Goal: Task Accomplishment & Management: Manage account settings

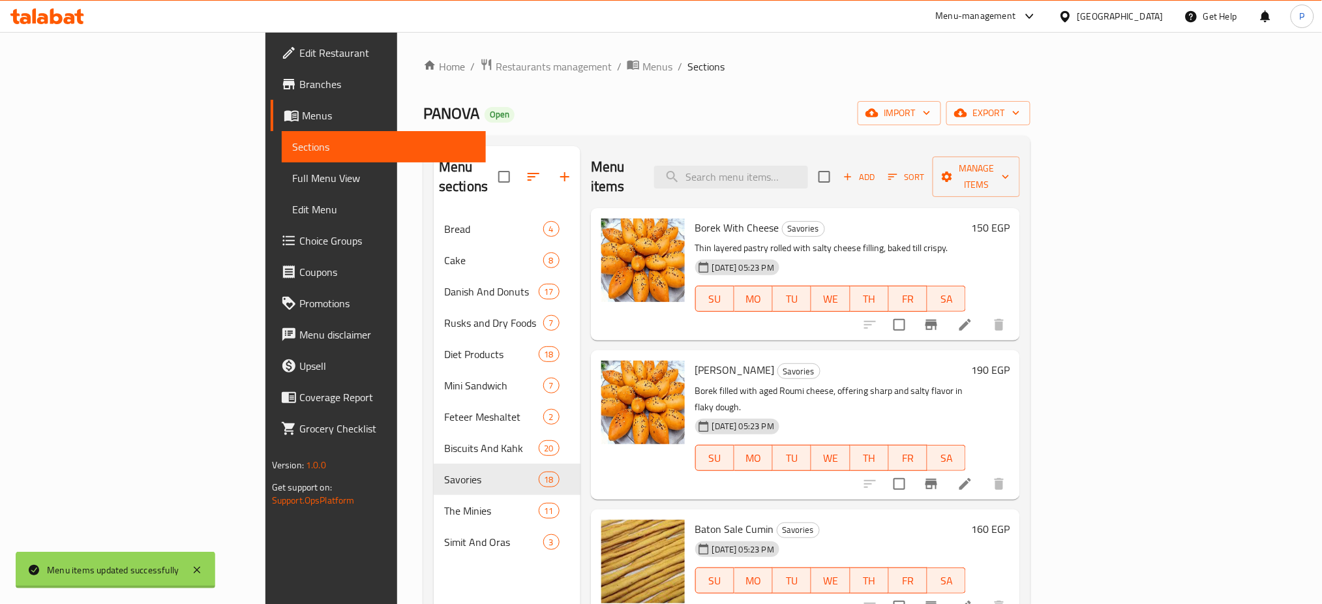
click at [1147, 20] on div "[GEOGRAPHIC_DATA]" at bounding box center [1120, 16] width 86 height 14
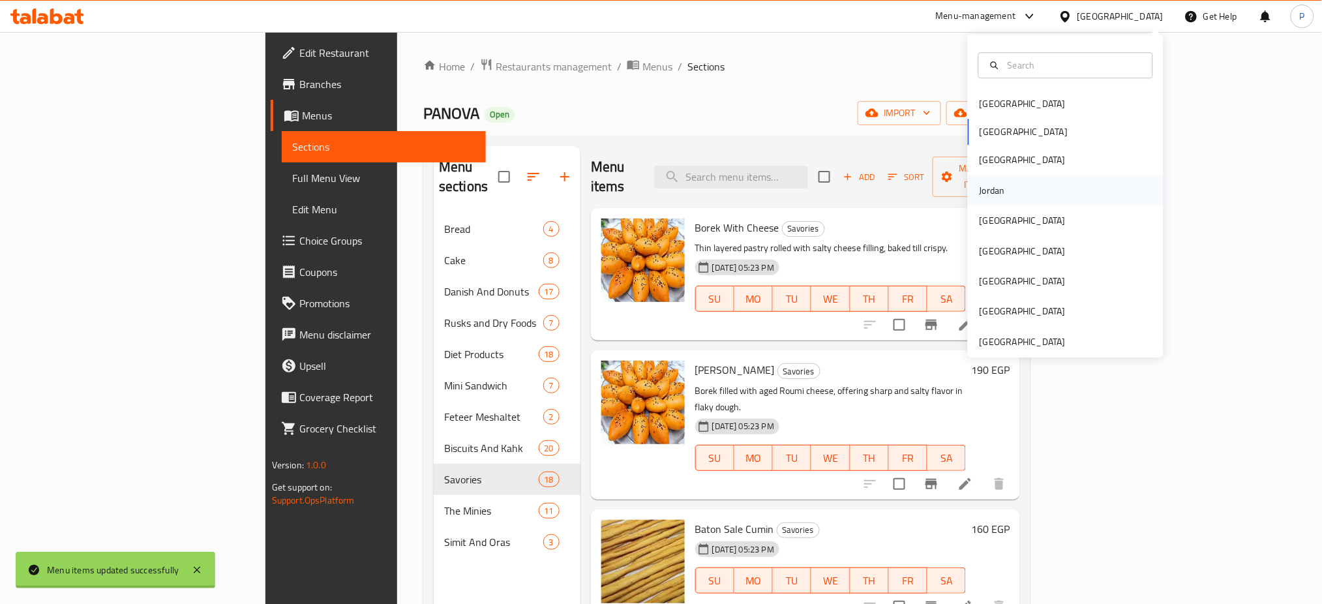
click at [1023, 195] on div "Jordan" at bounding box center [1066, 190] width 196 height 30
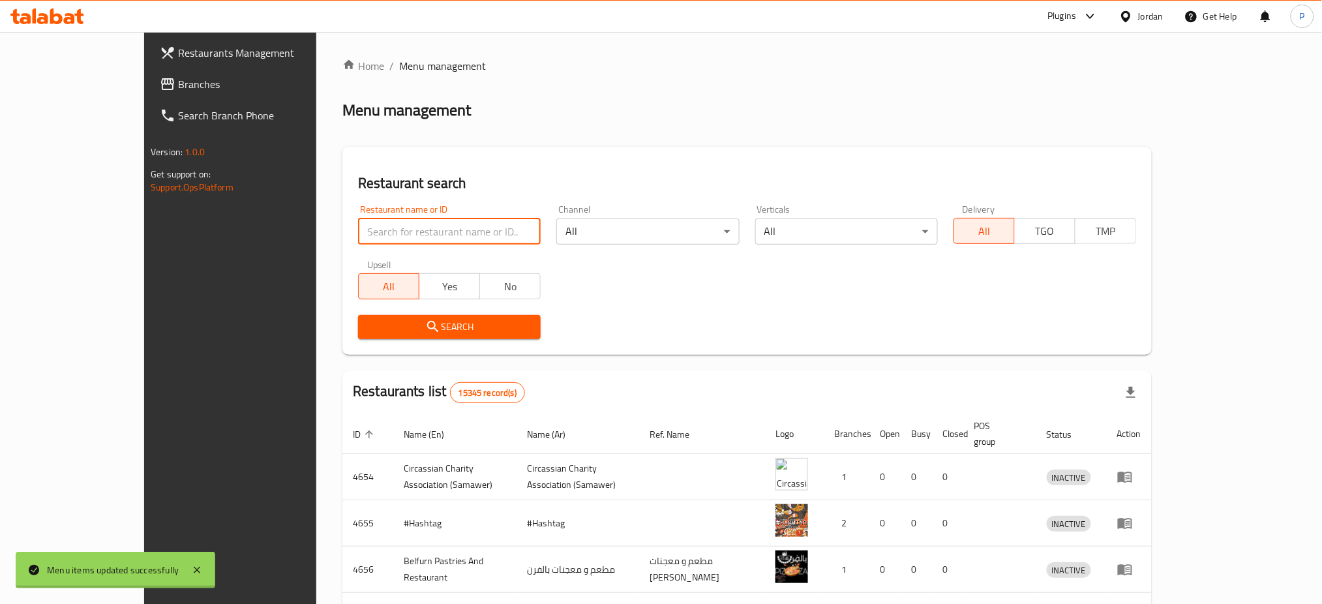
click at [358, 236] on input "search" at bounding box center [449, 231] width 183 height 26
paste input "درينك"
type input "درينك"
click button "Search" at bounding box center [449, 327] width 183 height 24
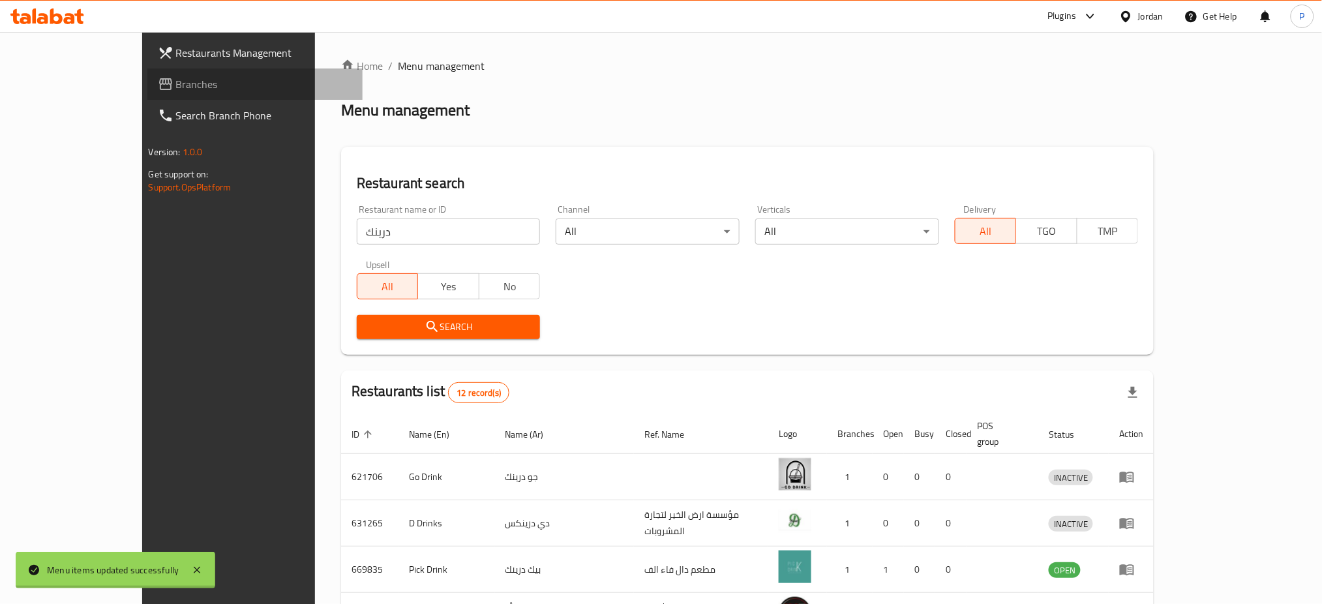
click at [176, 86] on span "Branches" at bounding box center [264, 84] width 177 height 16
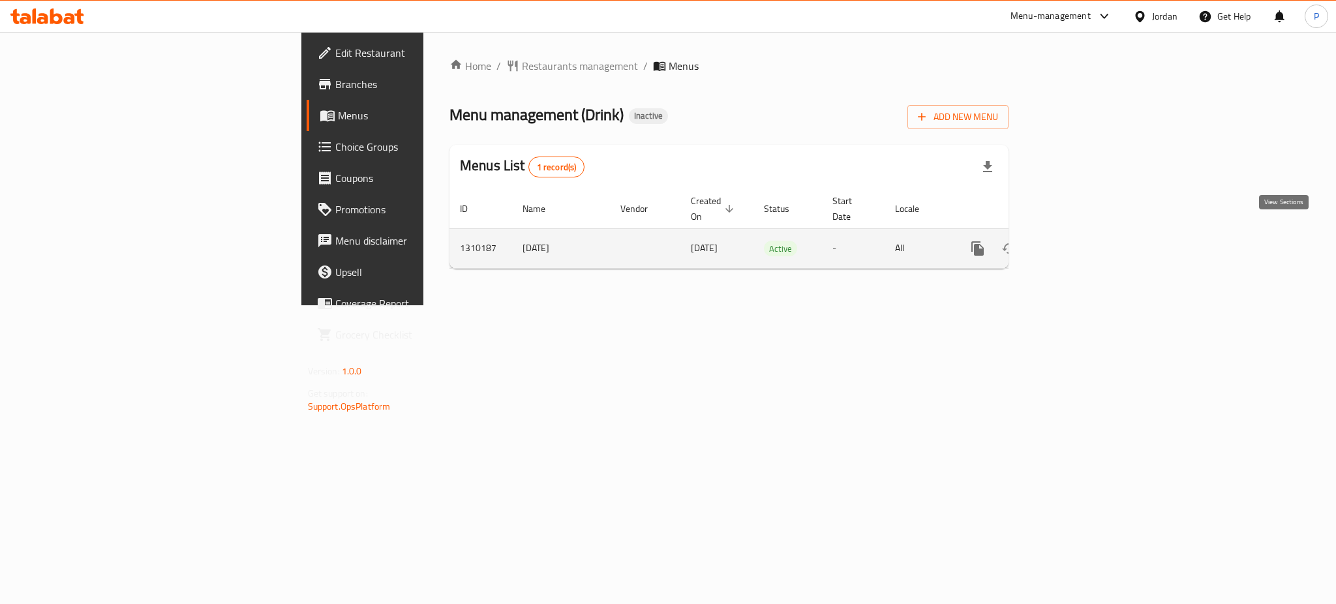
click at [1087, 245] on link "enhanced table" at bounding box center [1071, 248] width 31 height 31
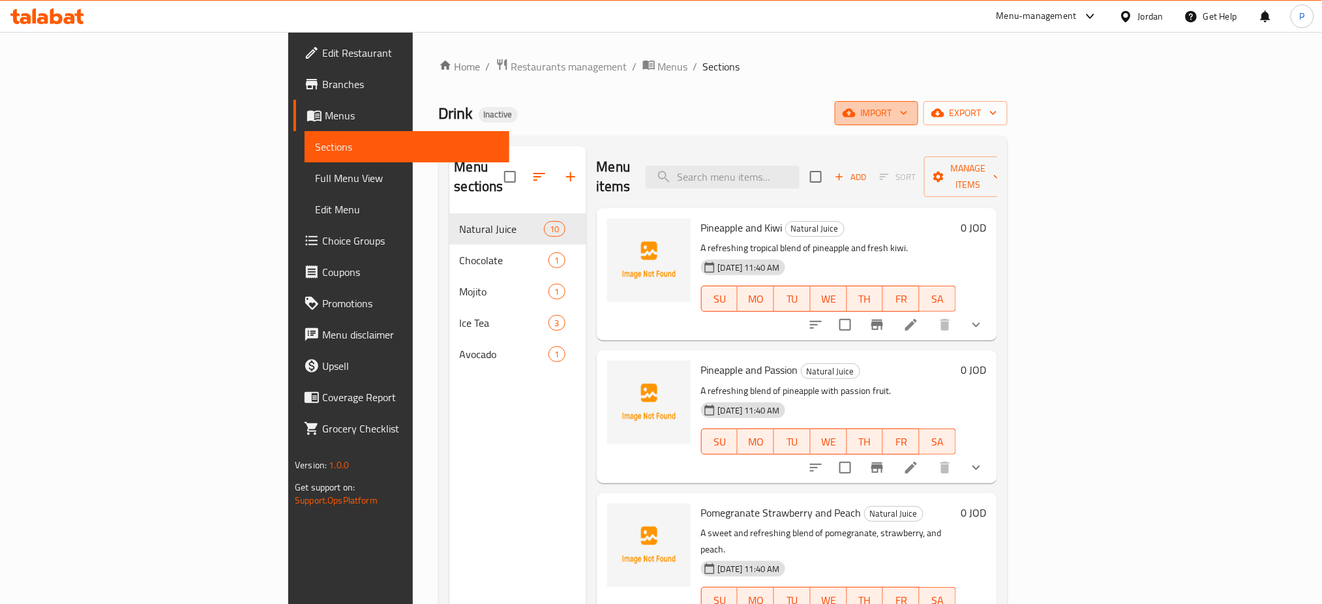
click at [918, 123] on button "import" at bounding box center [876, 113] width 83 height 24
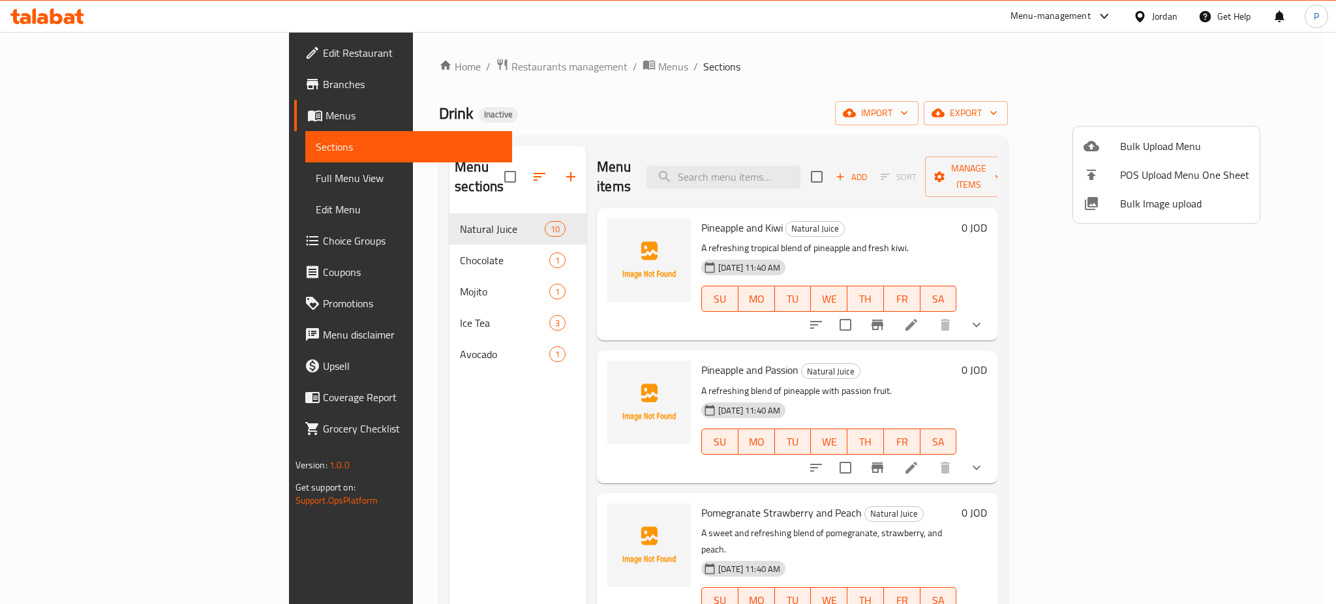
click at [1136, 196] on span "Bulk Image upload" at bounding box center [1184, 204] width 129 height 16
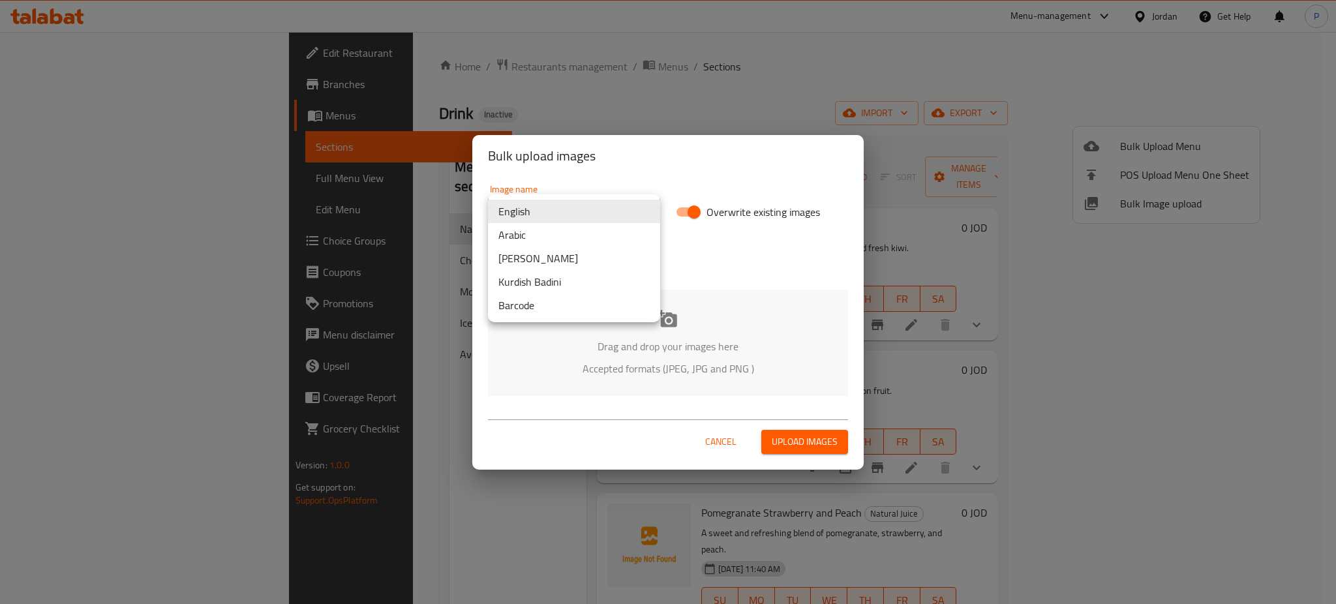
click at [588, 206] on body "​ Menu-management Jordan Get Help P Edit Restaurant Branches Menus Sections Ful…" at bounding box center [668, 318] width 1336 height 572
click at [549, 232] on li "Arabic" at bounding box center [574, 234] width 172 height 23
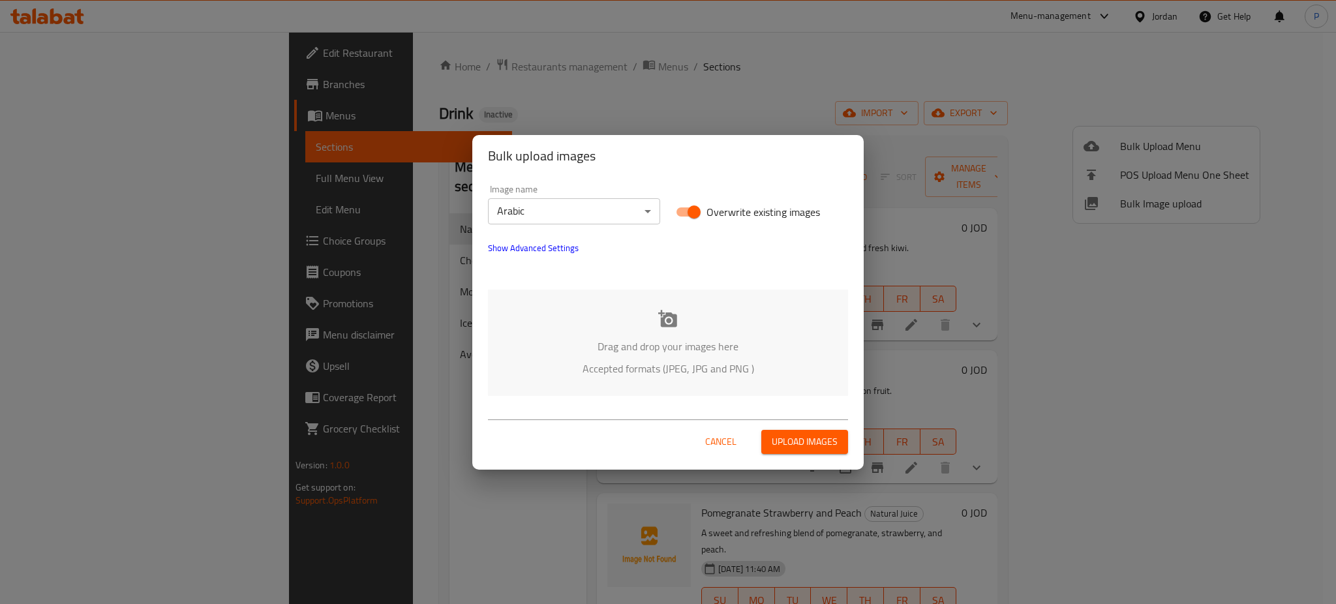
click at [680, 340] on p "Drag and drop your images here" at bounding box center [667, 347] width 321 height 16
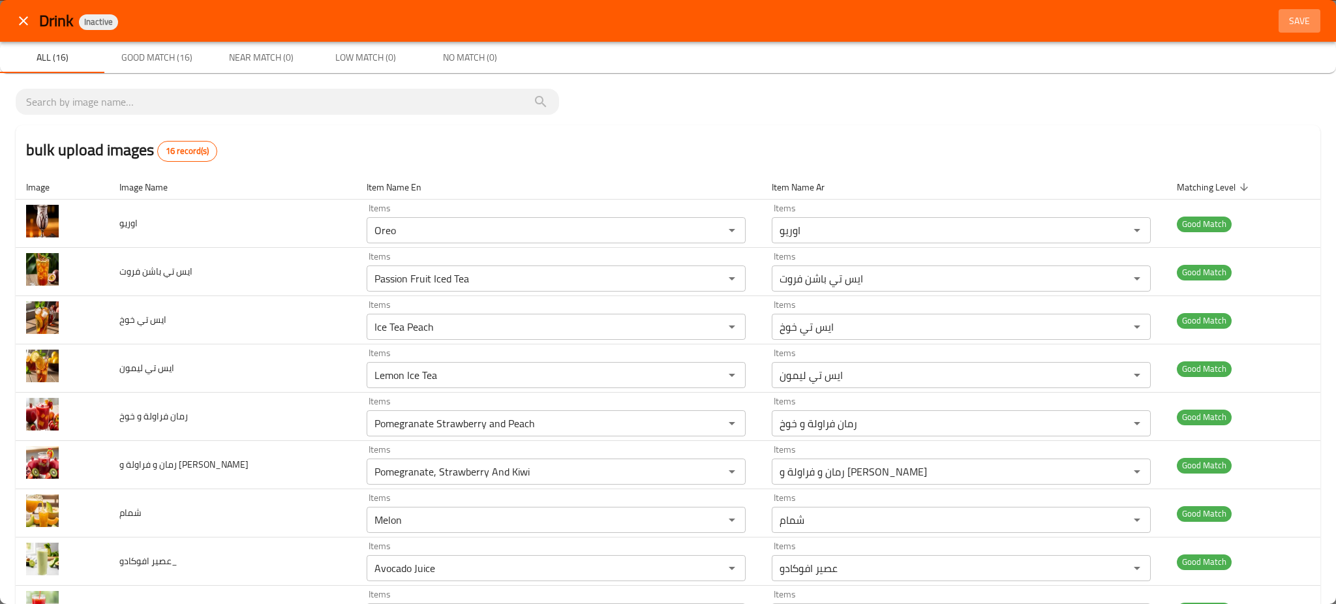
click at [1284, 22] on span "Save" at bounding box center [1299, 21] width 31 height 16
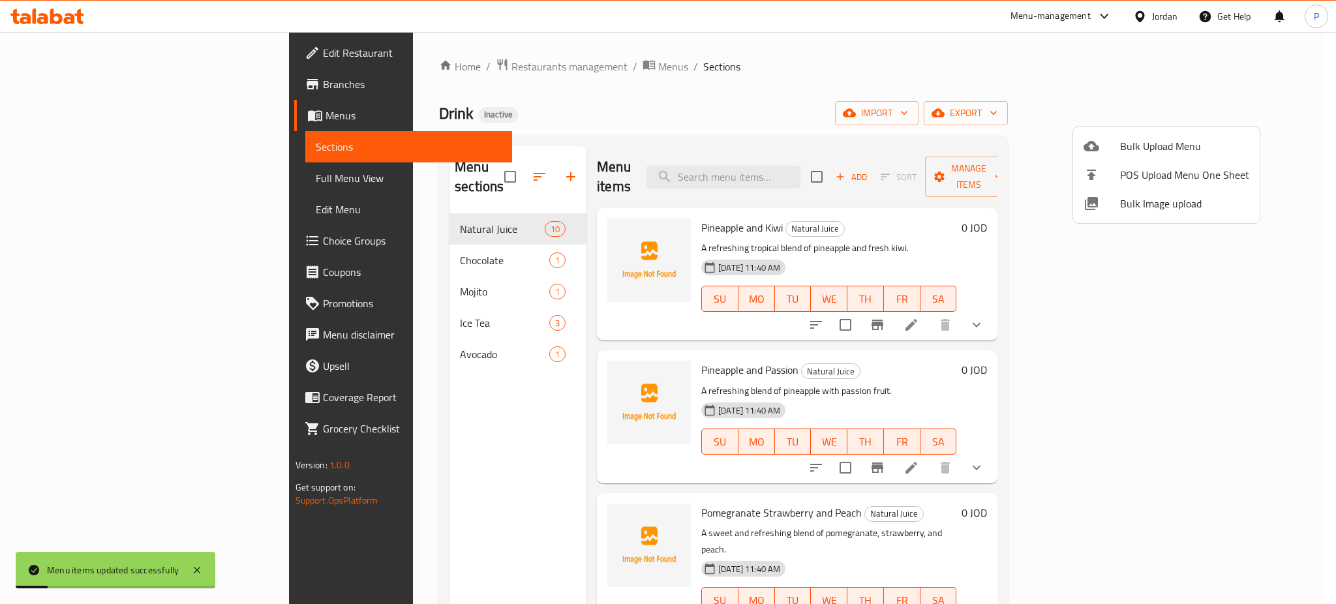
click at [444, 239] on div at bounding box center [668, 302] width 1336 height 604
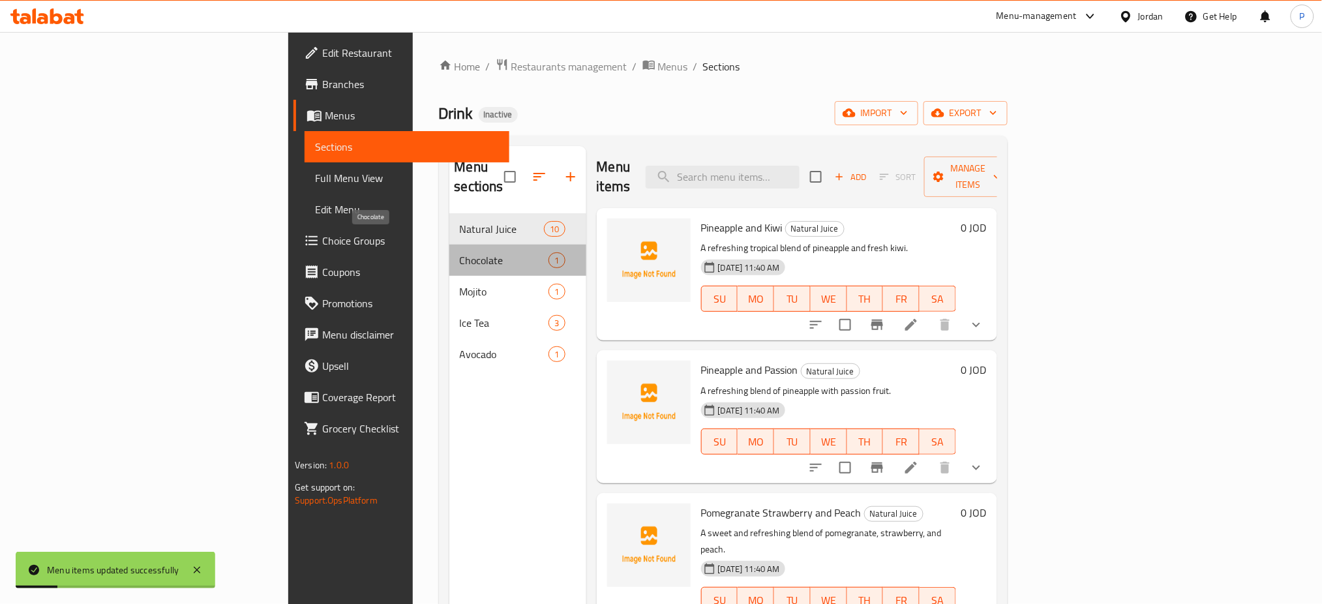
click at [460, 252] on span "Chocolate" at bounding box center [504, 260] width 89 height 16
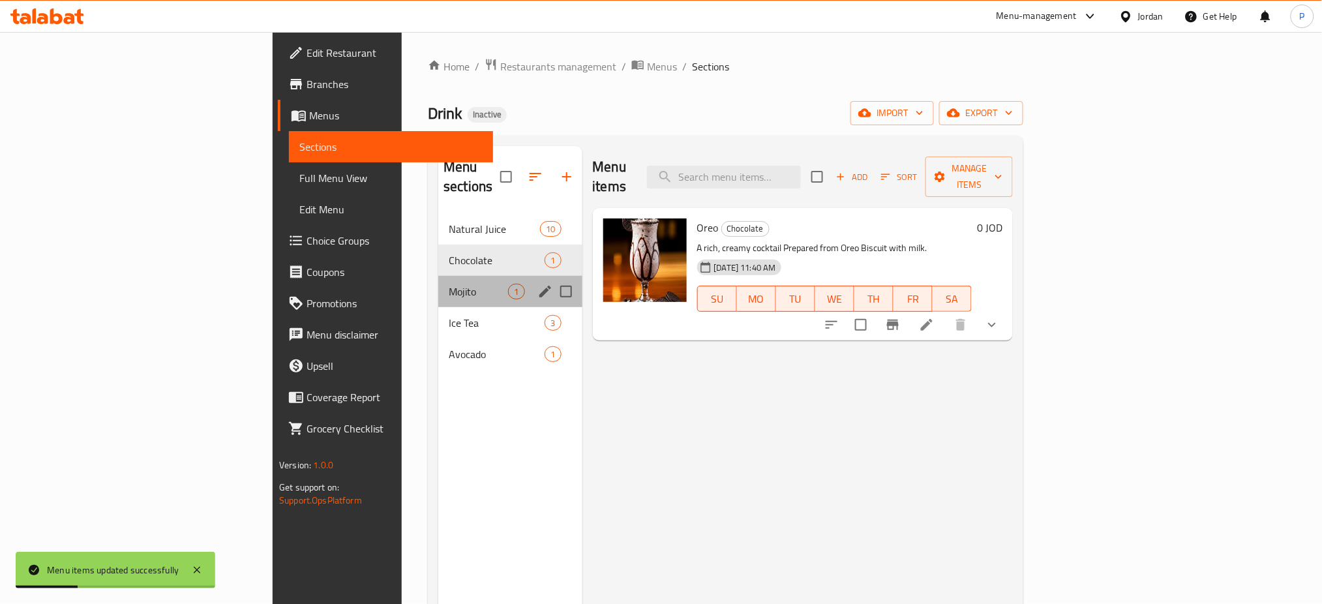
click at [438, 276] on div "Mojito 1" at bounding box center [509, 291] width 143 height 31
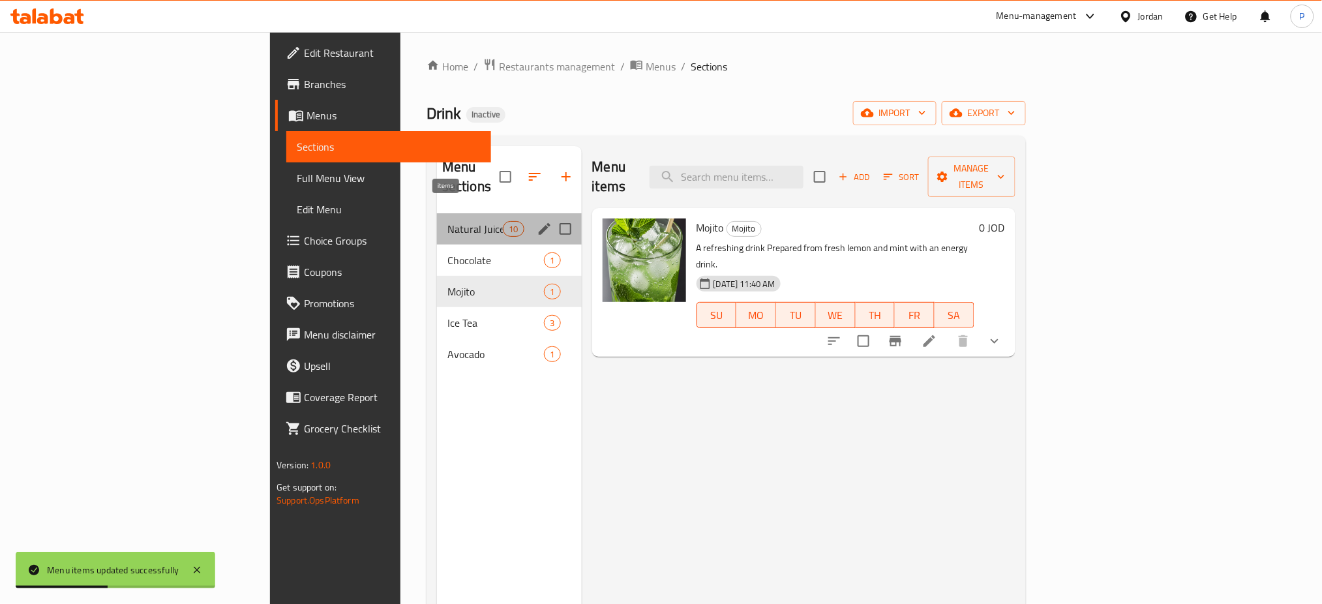
click at [504, 223] on span "10" at bounding box center [514, 229] width 20 height 12
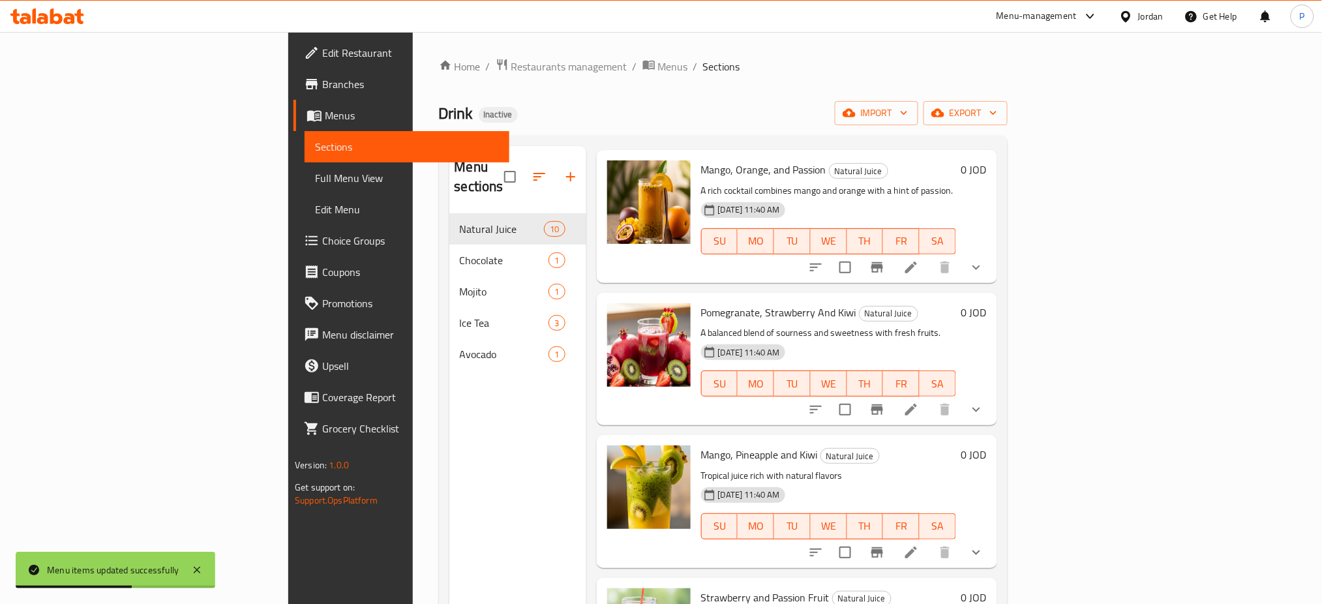
scroll to position [852, 0]
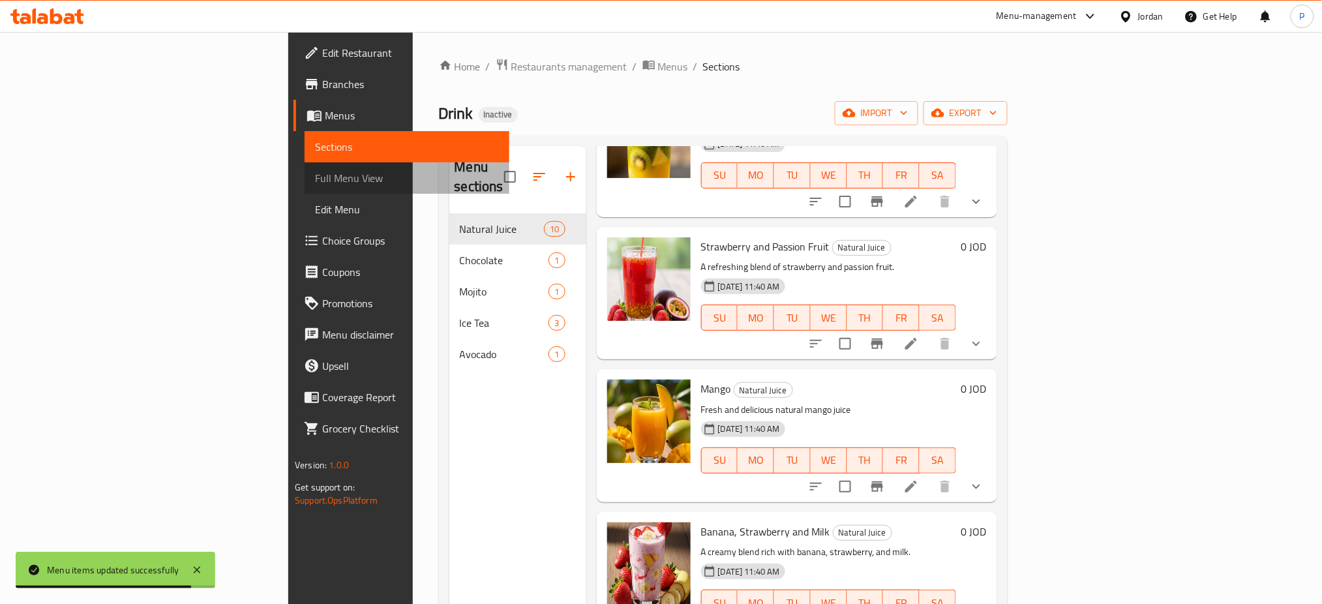
click at [305, 166] on link "Full Menu View" at bounding box center [407, 177] width 205 height 31
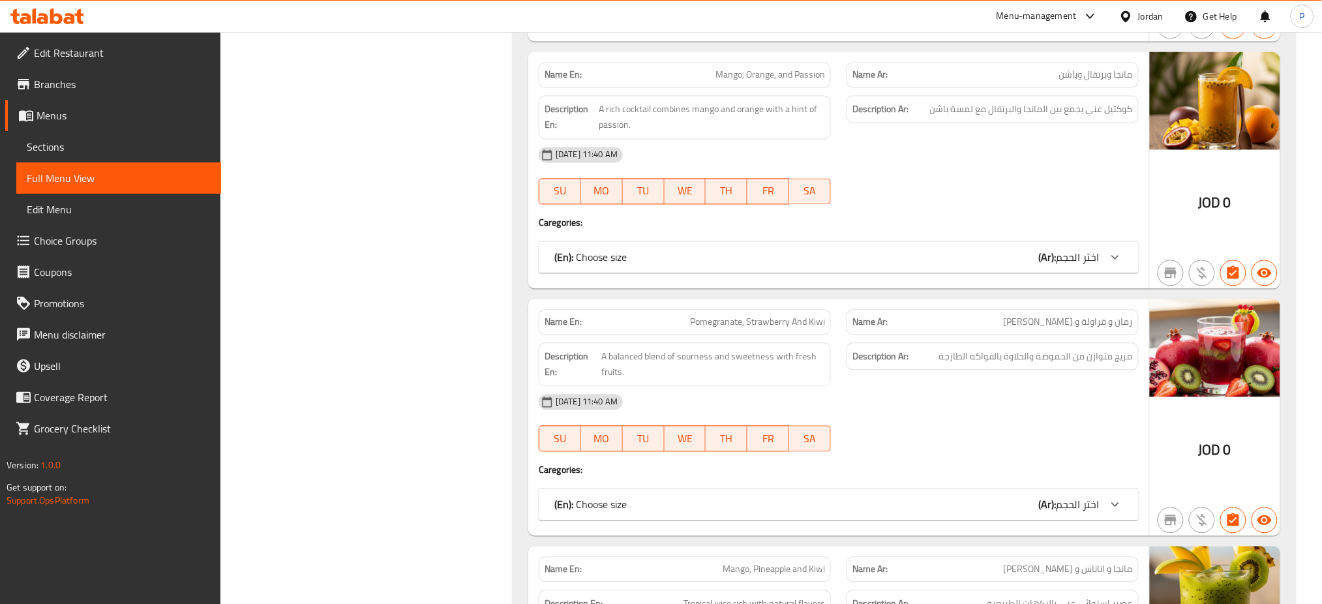
scroll to position [866, 0]
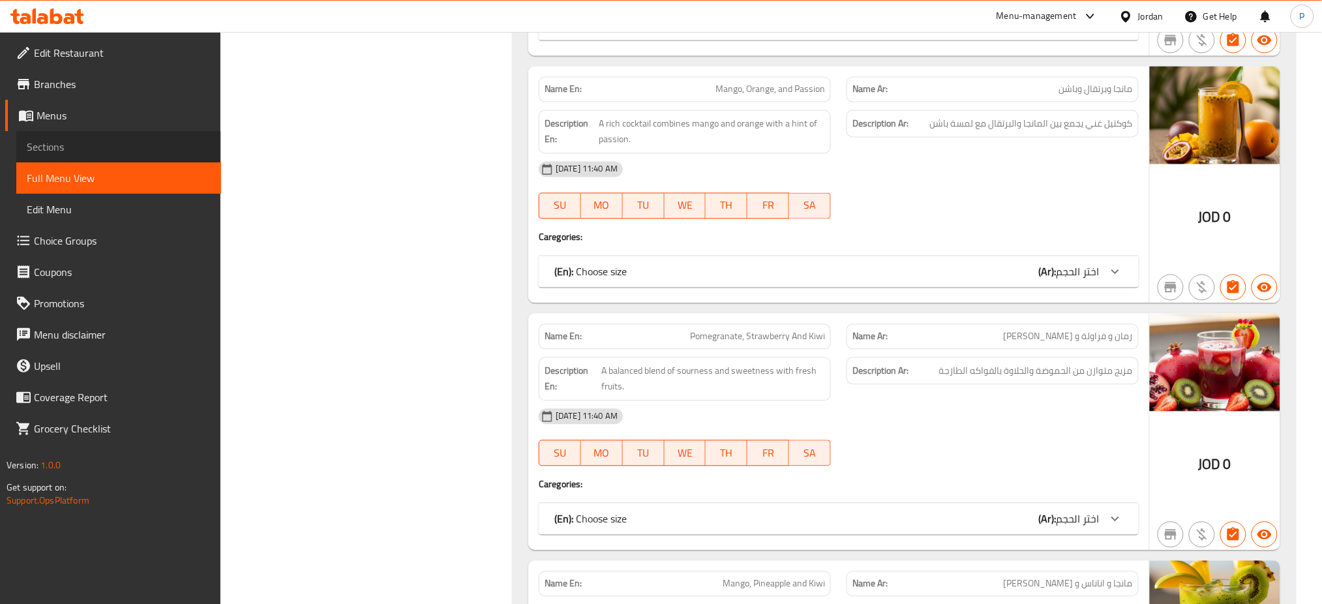
click at [88, 149] on span "Sections" at bounding box center [119, 147] width 184 height 16
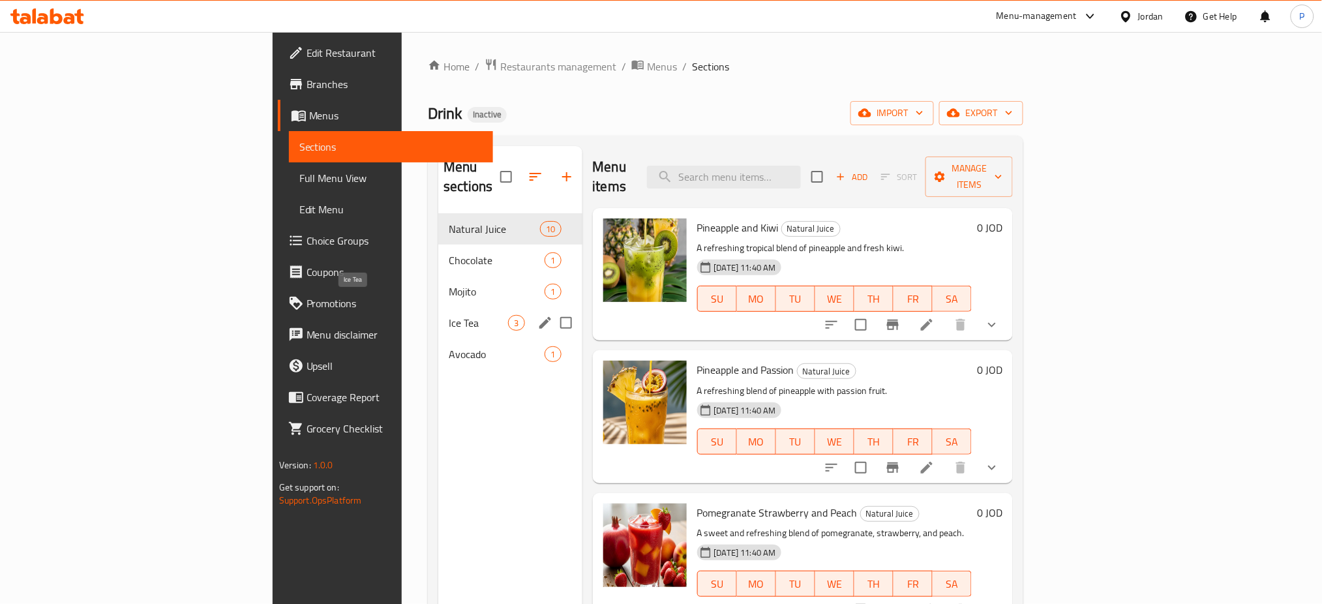
click at [449, 315] on span "Ice Tea" at bounding box center [478, 323] width 59 height 16
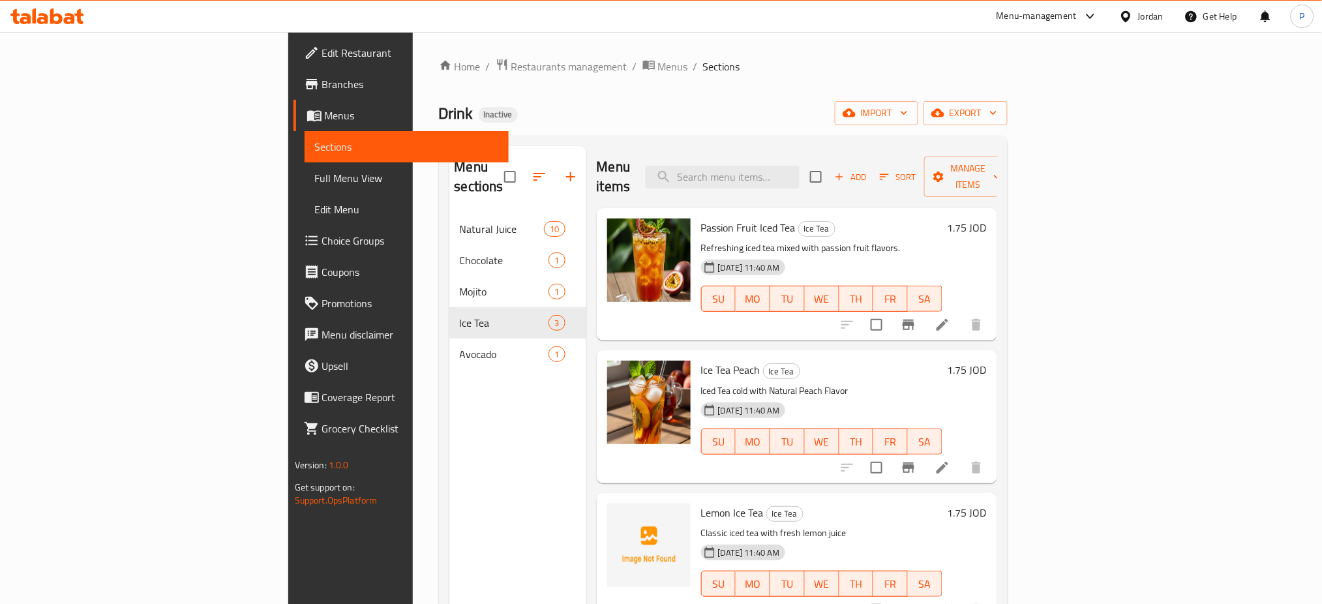
scroll to position [183, 0]
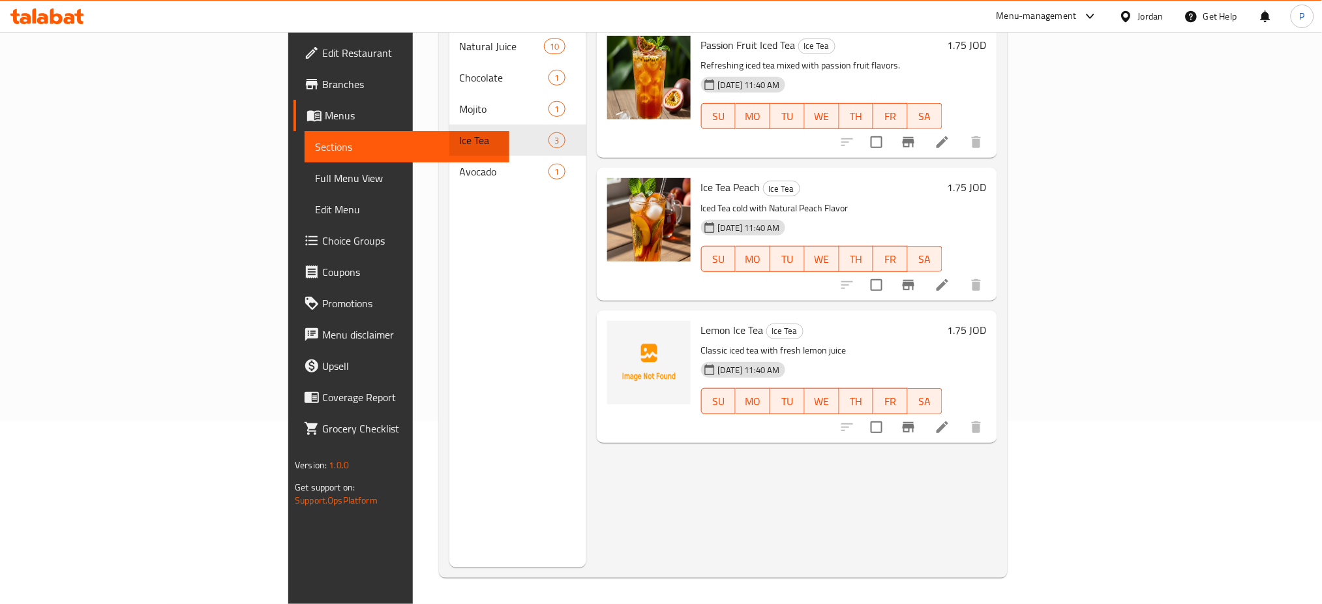
click at [586, 519] on div "Menu items Add Sort Manage items Passion Fruit Iced Tea Ice Tea Refreshing iced…" at bounding box center [791, 265] width 411 height 604
click at [315, 170] on span "Full Menu View" at bounding box center [407, 178] width 184 height 16
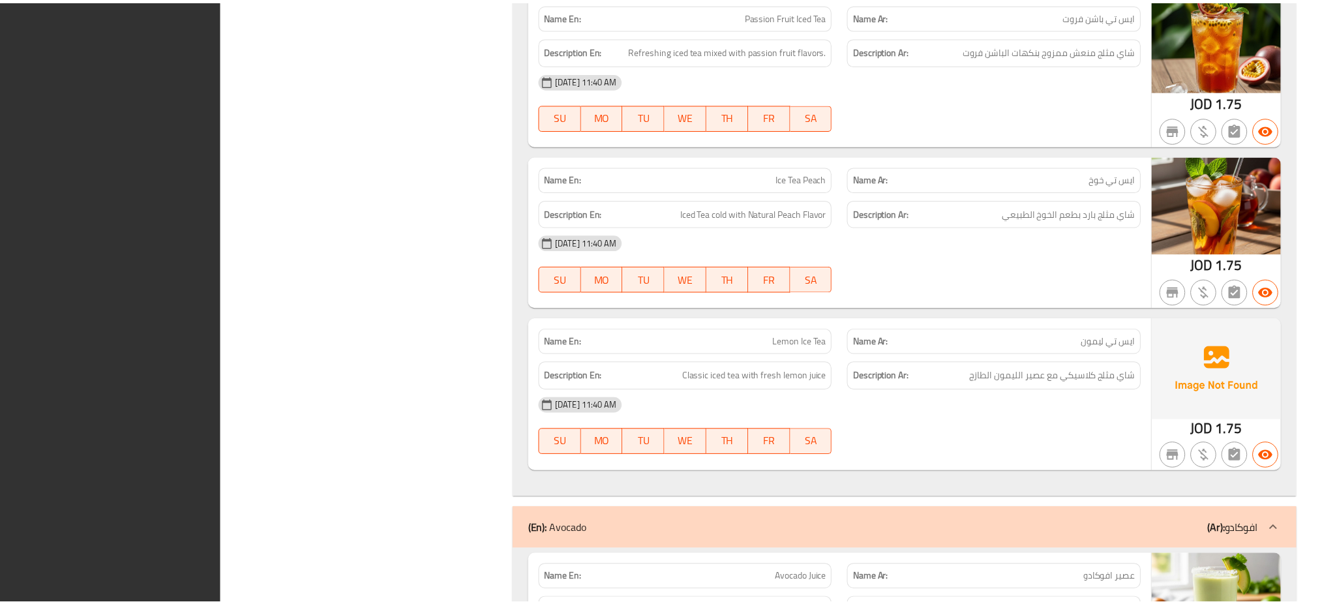
scroll to position [3478, 0]
